Goal: Information Seeking & Learning: Learn about a topic

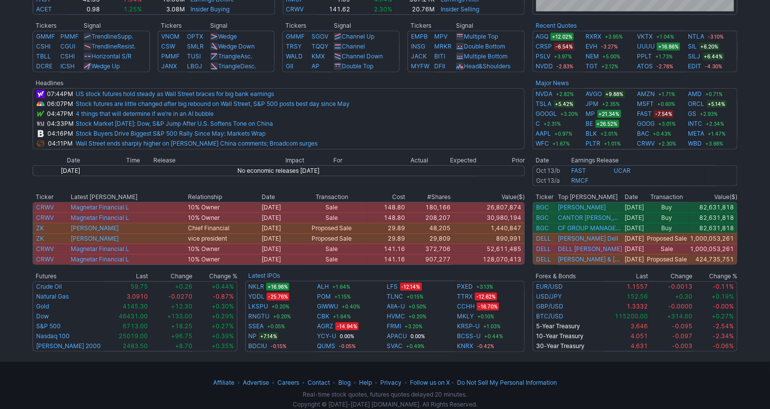
scroll to position [397, 0]
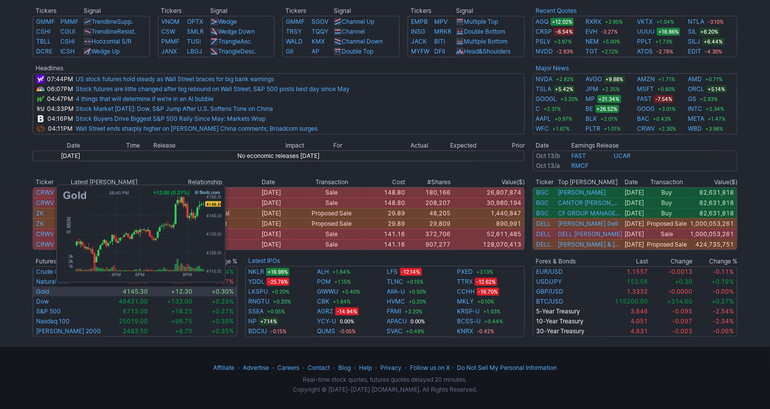
click at [51, 293] on td "Gold" at bounding box center [68, 291] width 71 height 10
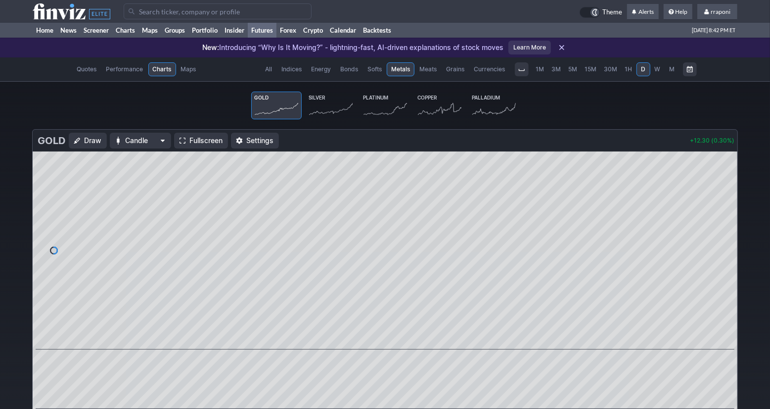
click at [349, 102] on icon at bounding box center [331, 109] width 44 height 14
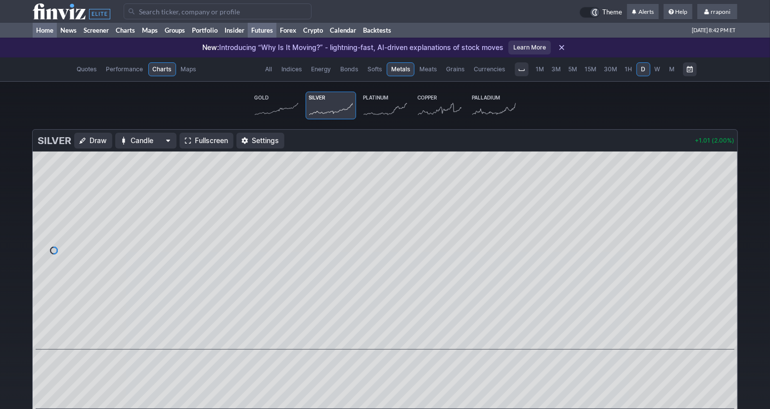
click at [41, 29] on link "Home" at bounding box center [45, 30] width 24 height 15
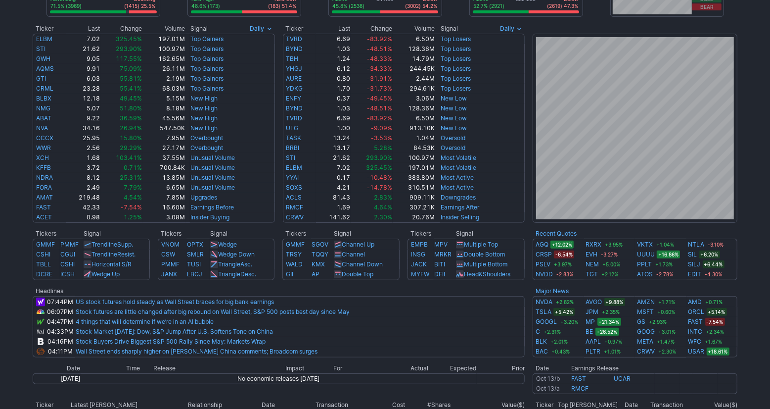
scroll to position [176, 0]
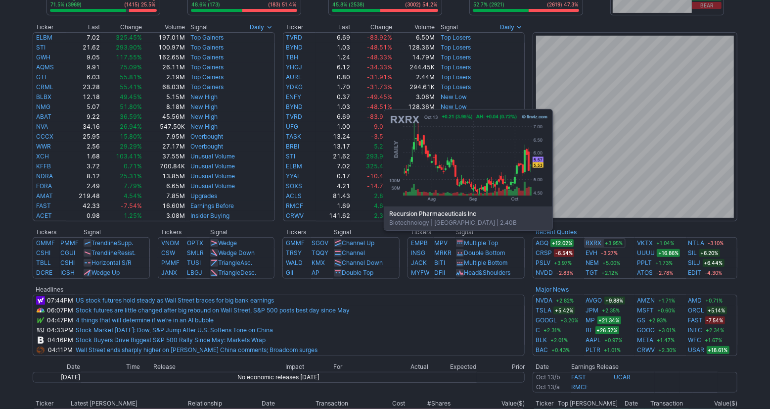
click at [596, 244] on link "RXRX" at bounding box center [594, 243] width 16 height 10
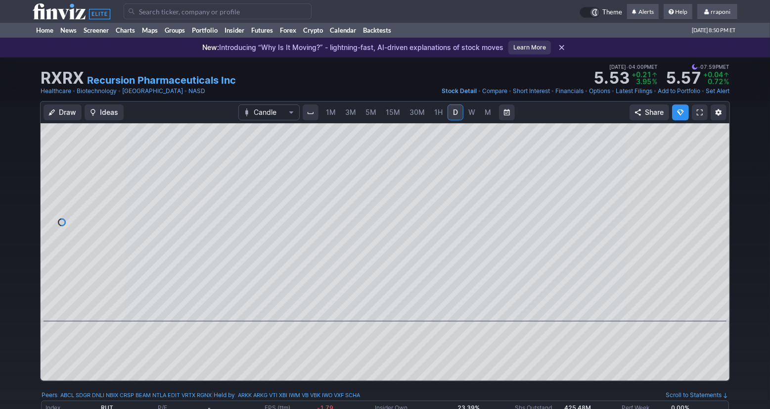
click at [469, 114] on span "W" at bounding box center [471, 112] width 7 height 8
click at [91, 34] on link "Screener" at bounding box center [96, 30] width 32 height 15
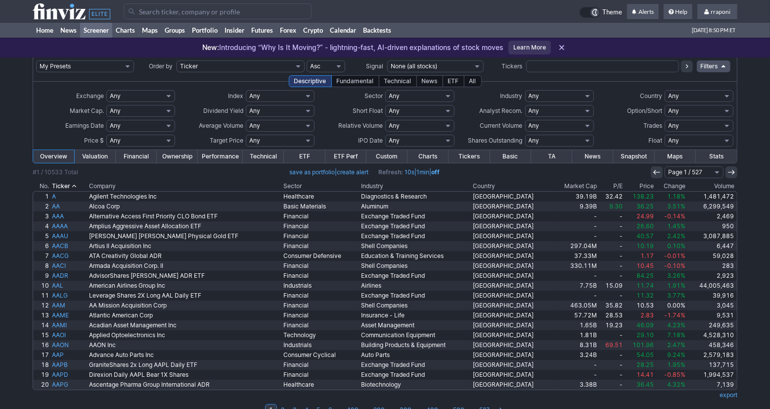
click at [556, 68] on input "text" at bounding box center [602, 66] width 153 height 12
type input "absi"
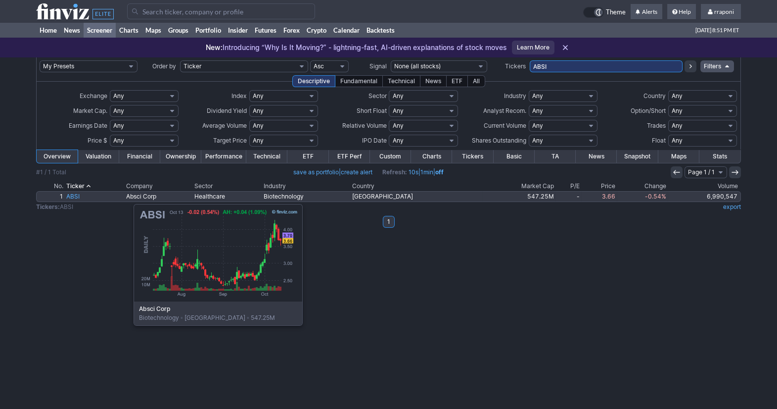
click at [84, 199] on link "ABSI" at bounding box center [95, 196] width 60 height 10
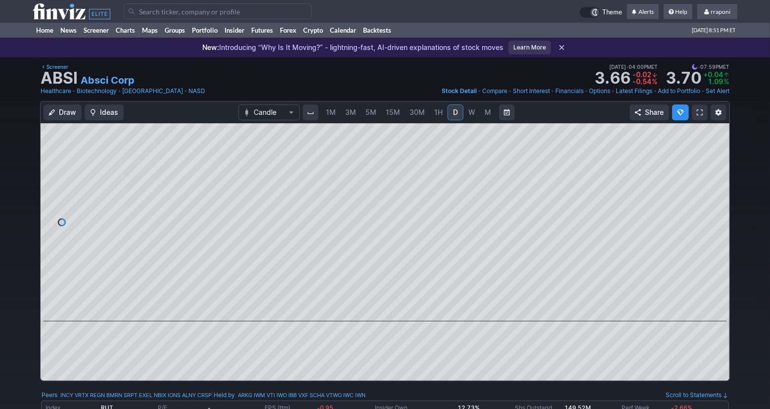
click at [470, 114] on span "W" at bounding box center [471, 112] width 7 height 8
click at [482, 115] on link "M" at bounding box center [488, 112] width 16 height 16
click at [472, 114] on span "W" at bounding box center [471, 112] width 7 height 8
